Goal: Task Accomplishment & Management: Use online tool/utility

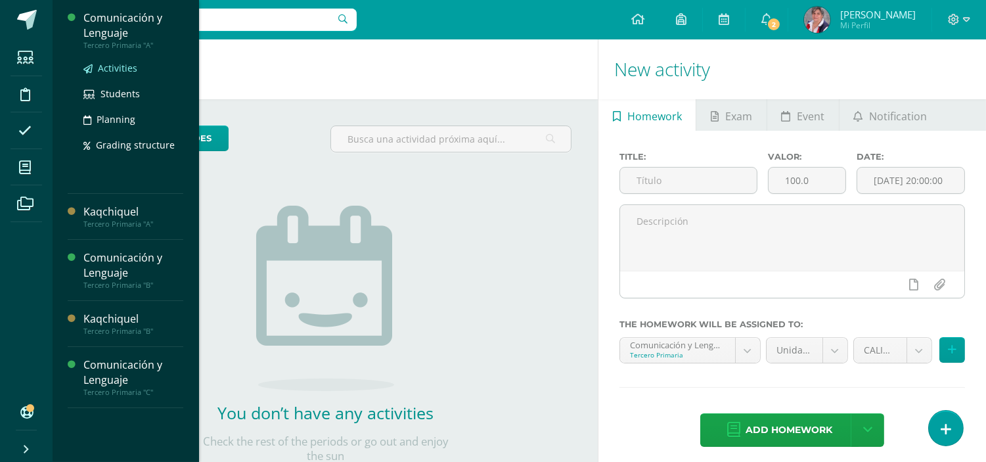
click at [125, 60] on link "Activities" at bounding box center [133, 67] width 100 height 15
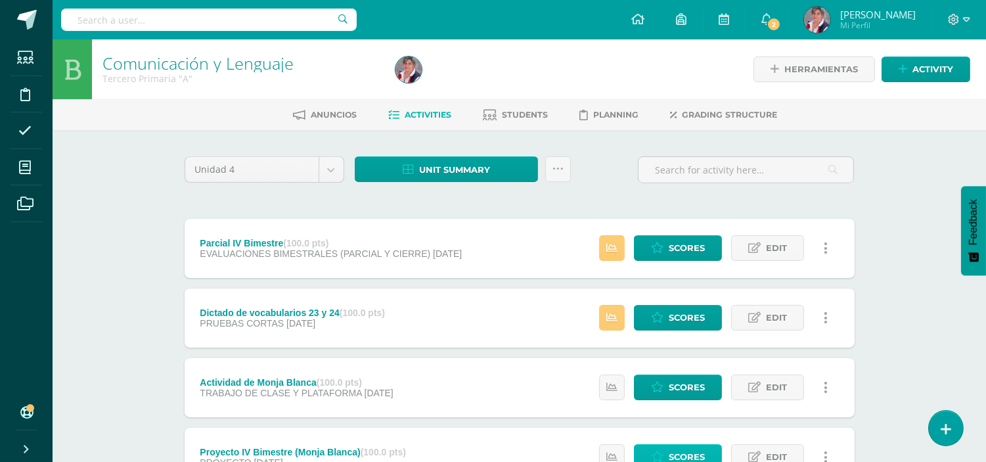
click at [687, 451] on span "Scores" at bounding box center [687, 457] width 36 height 24
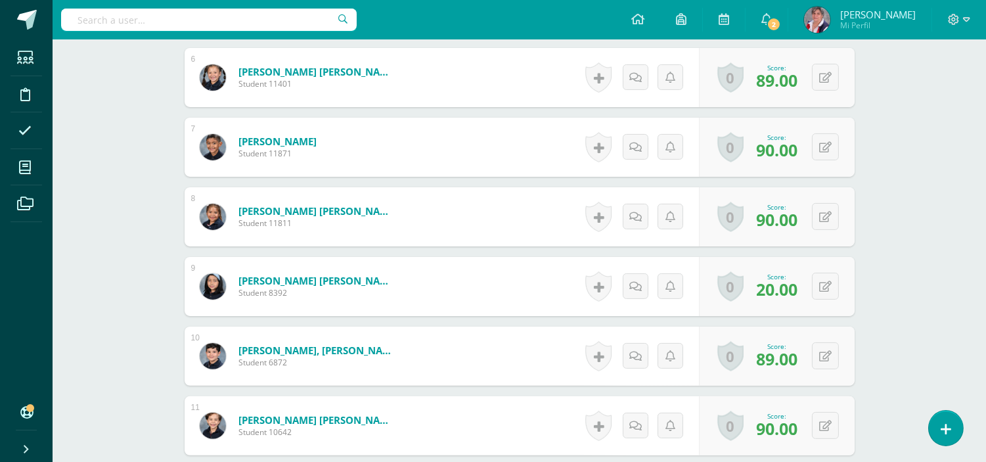
scroll to position [754, 0]
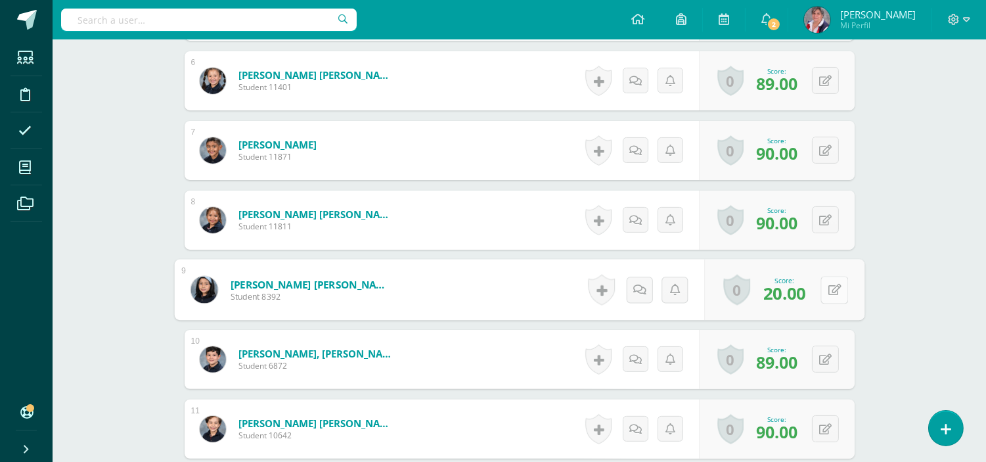
click at [834, 288] on button at bounding box center [835, 290] width 28 height 28
type input "90"
click at [805, 296] on link at bounding box center [799, 294] width 26 height 26
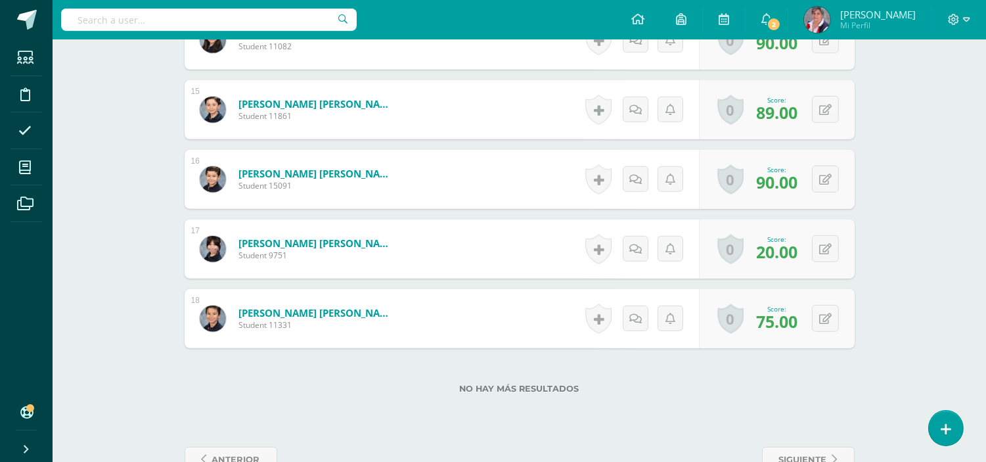
scroll to position [1367, 0]
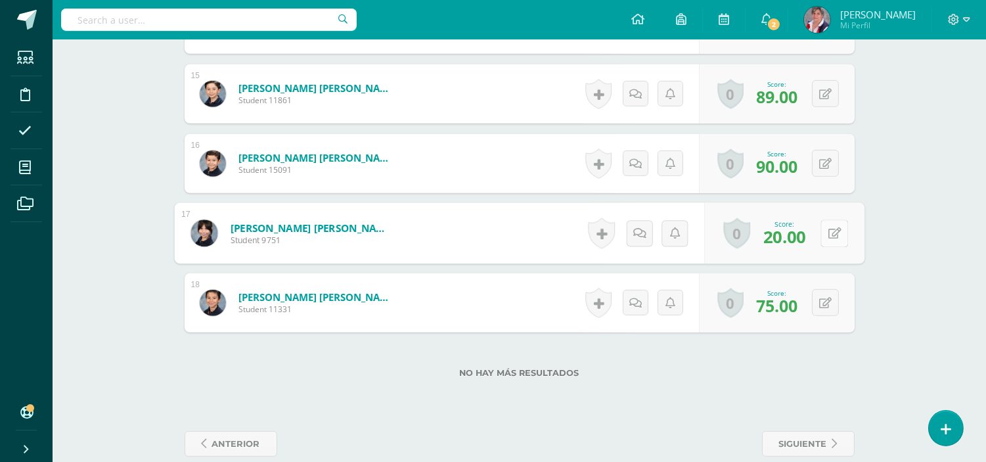
click at [817, 227] on div "0 Badges Badges obtained Aún no hay logros agregados Score: 20.00" at bounding box center [784, 233] width 160 height 61
click at [842, 232] on button at bounding box center [835, 233] width 28 height 28
type input "90"
click at [800, 235] on icon at bounding box center [800, 237] width 12 height 11
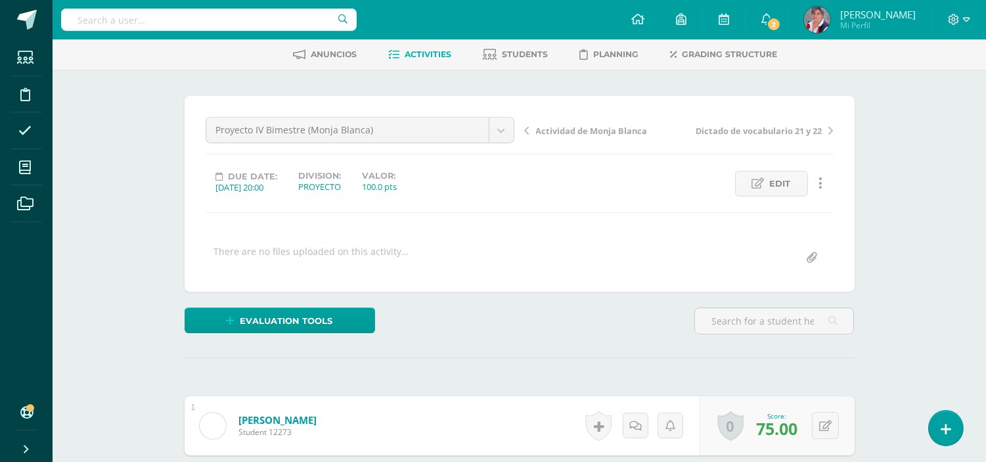
scroll to position [26, 0]
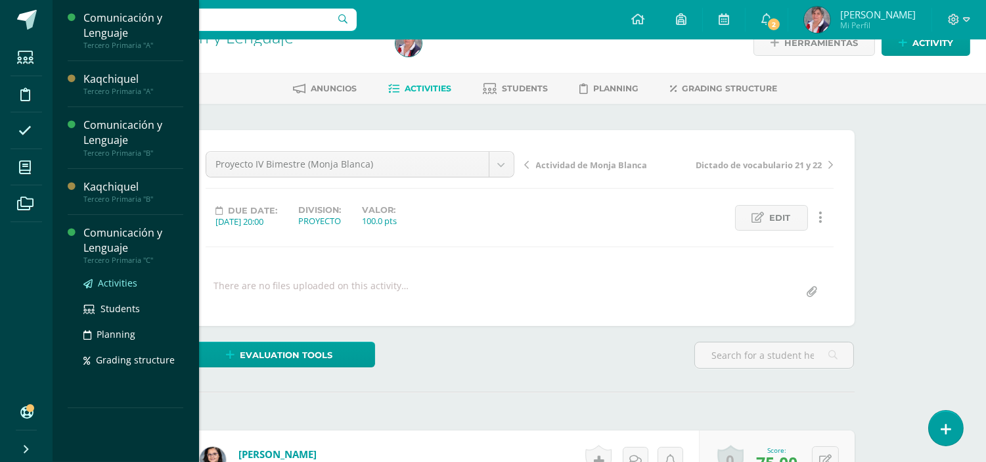
click at [113, 283] on span "Activities" at bounding box center [117, 283] width 39 height 12
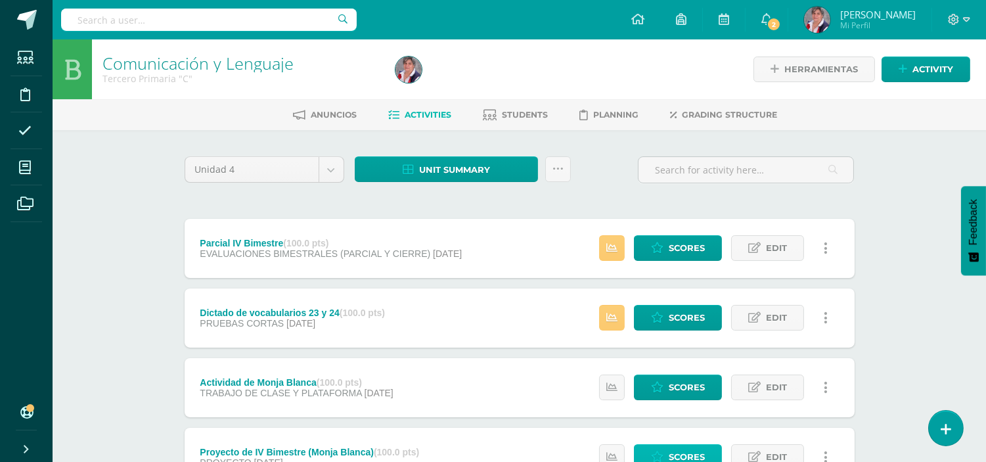
click at [689, 452] on span "Scores" at bounding box center [687, 457] width 36 height 24
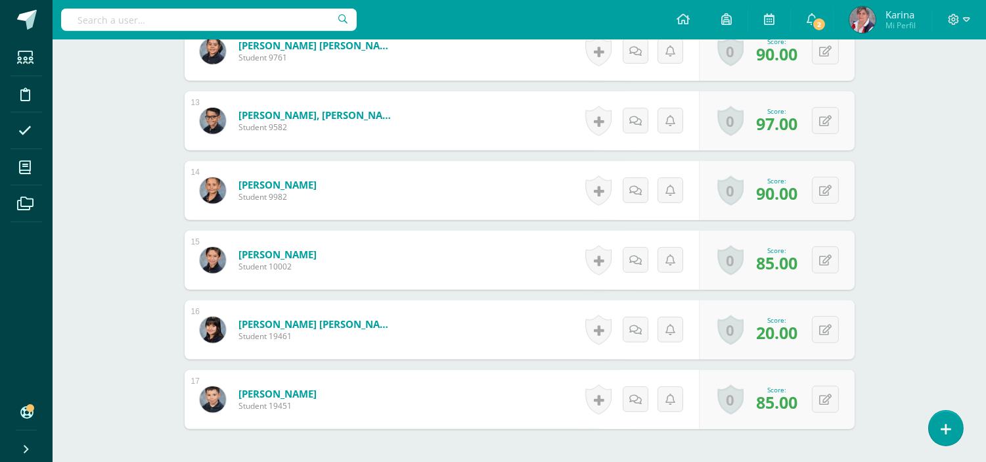
scroll to position [1225, 0]
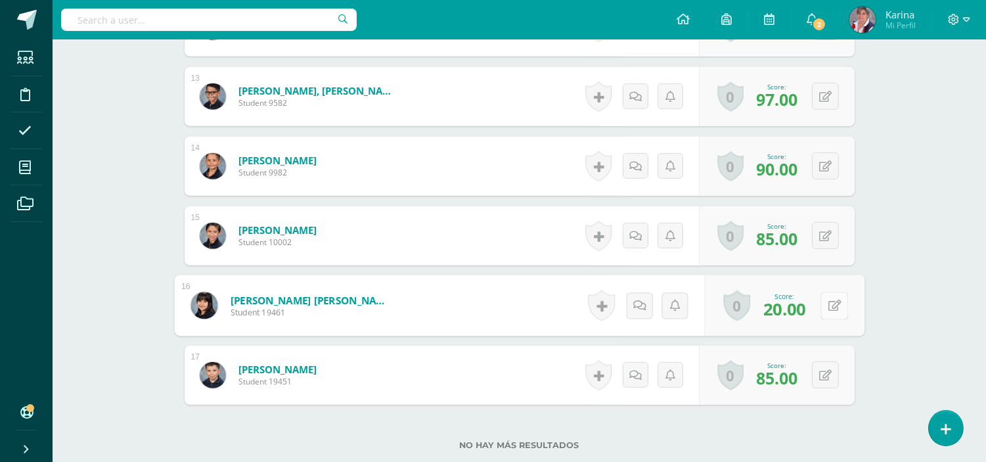
click at [813, 296] on div "0 Badges Badges obtained Aún no hay logros agregados Score: 20.00" at bounding box center [784, 305] width 160 height 61
click at [826, 307] on button at bounding box center [835, 306] width 28 height 28
type input "90"
click at [799, 311] on icon at bounding box center [800, 309] width 12 height 11
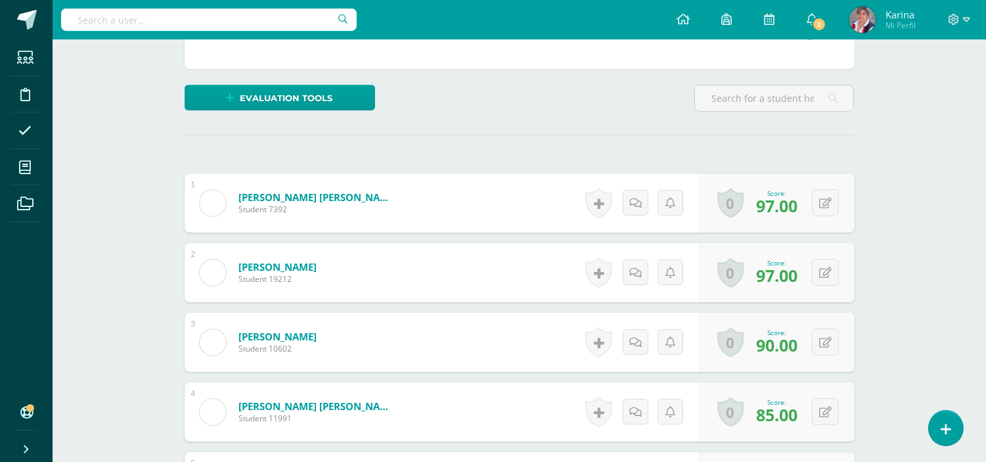
scroll to position [0, 0]
